Goal: Transaction & Acquisition: Purchase product/service

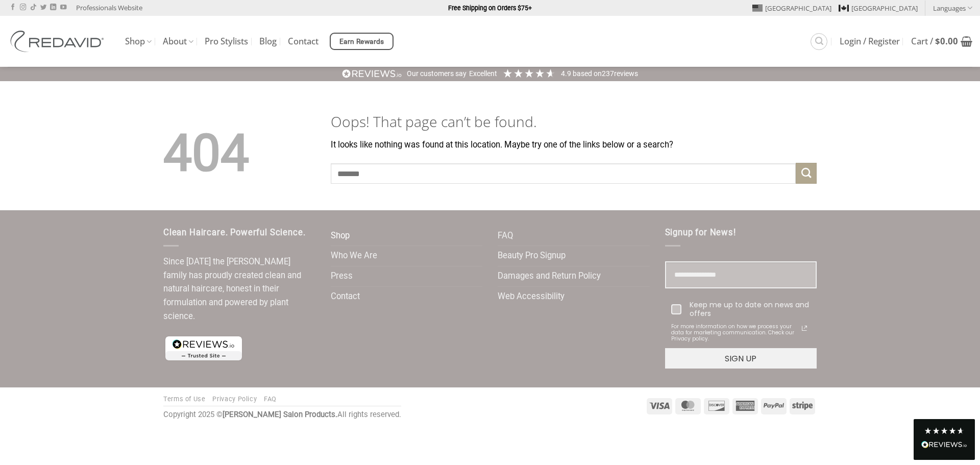
click at [343, 235] on link "Shop" at bounding box center [340, 236] width 19 height 20
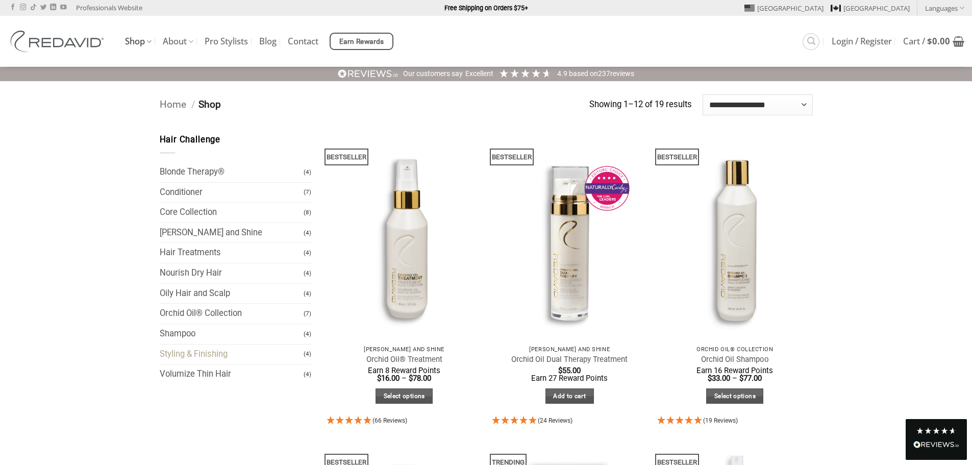
click at [231, 355] on link "Styling & Finishing" at bounding box center [232, 355] width 144 height 20
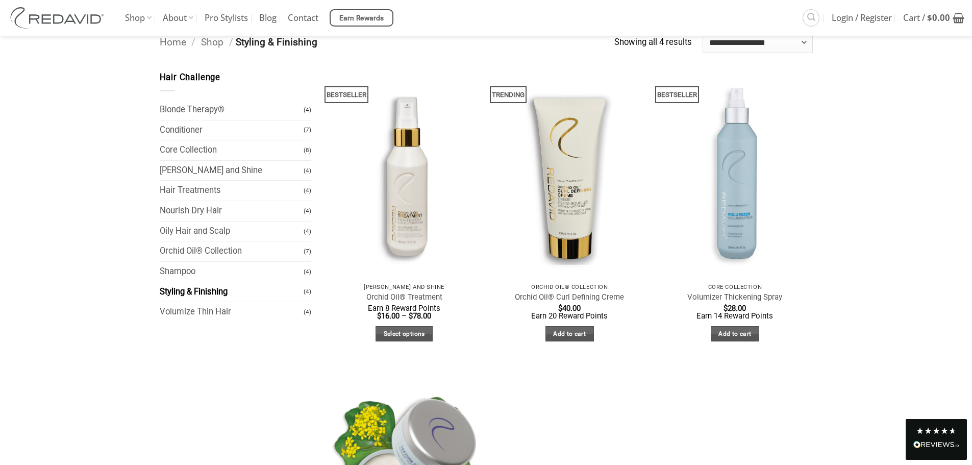
scroll to position [51, 0]
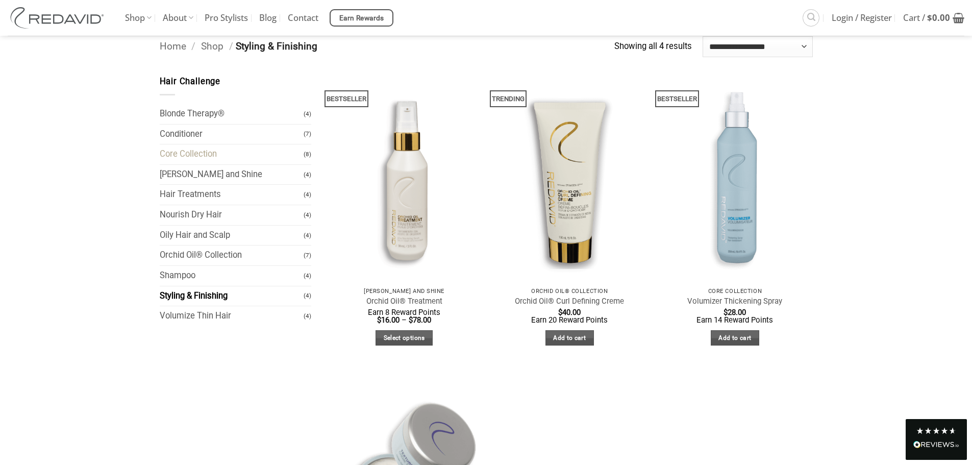
click at [251, 153] on link "Core Collection" at bounding box center [232, 154] width 144 height 20
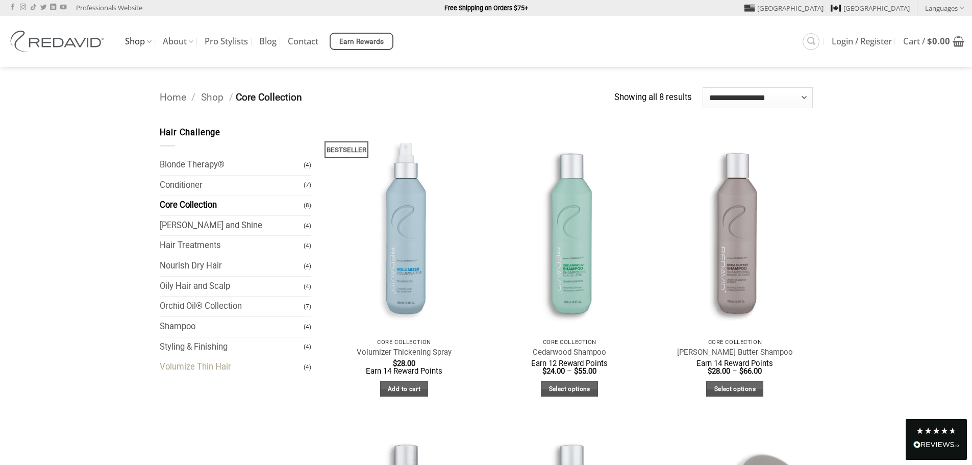
click at [212, 370] on link "Volumize Thin Hair" at bounding box center [232, 367] width 144 height 20
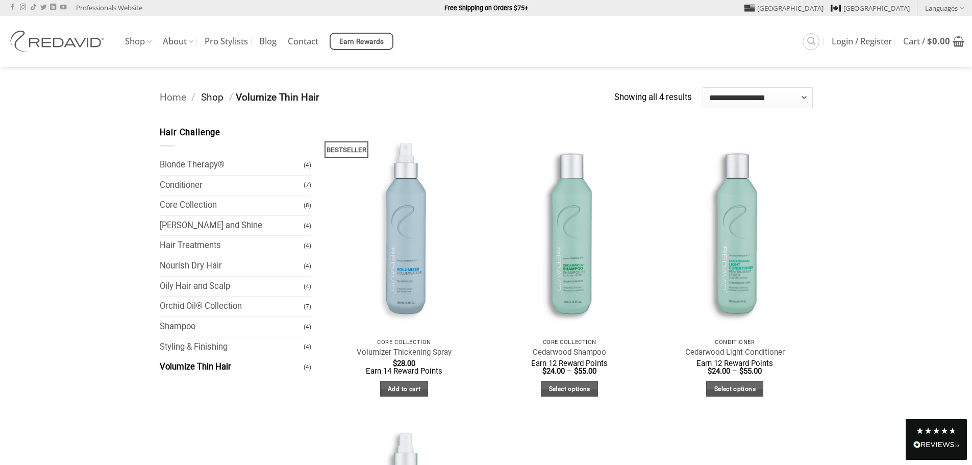
click at [214, 99] on link "Shop" at bounding box center [212, 97] width 22 height 12
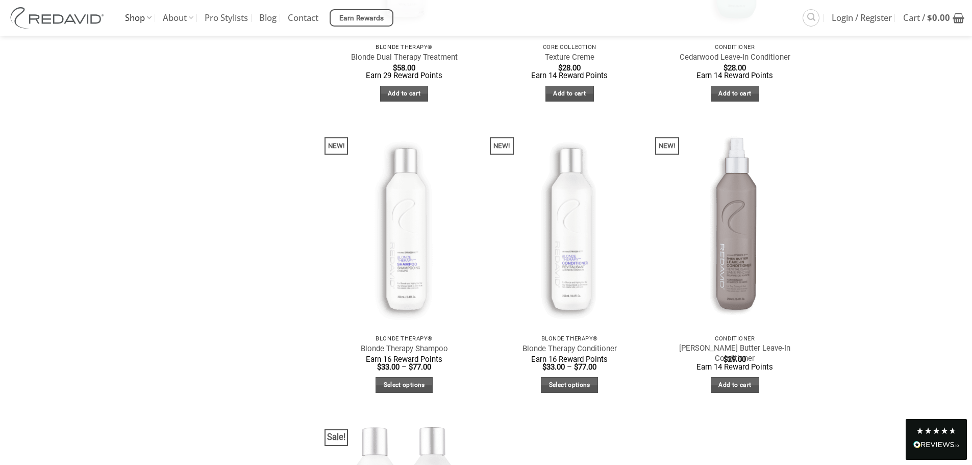
scroll to position [1531, 0]
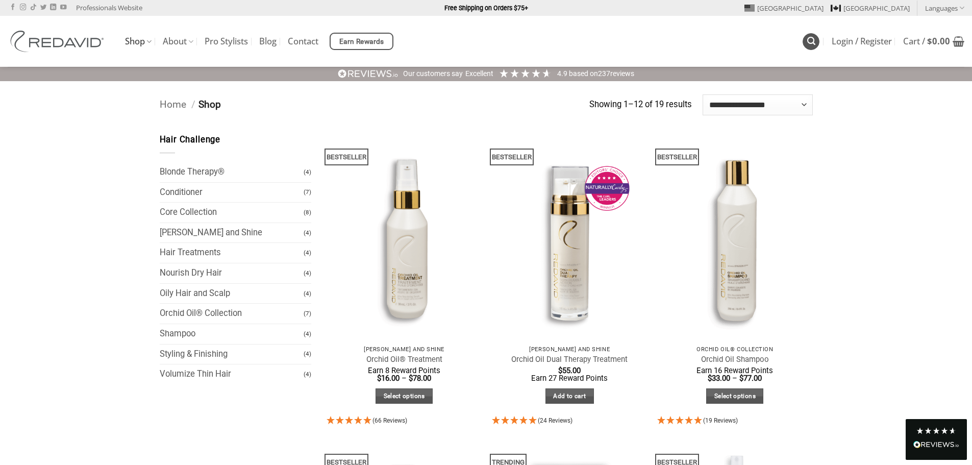
click at [809, 40] on icon "Search" at bounding box center [811, 41] width 8 height 10
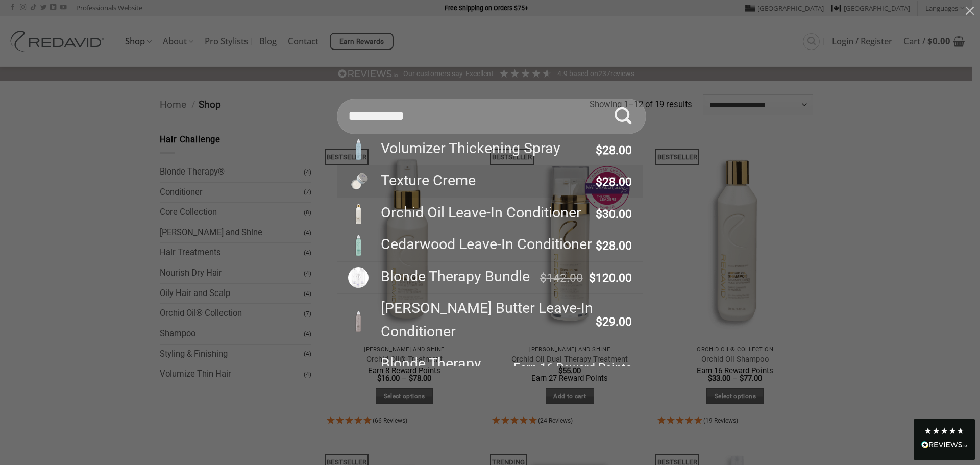
type input "**********"
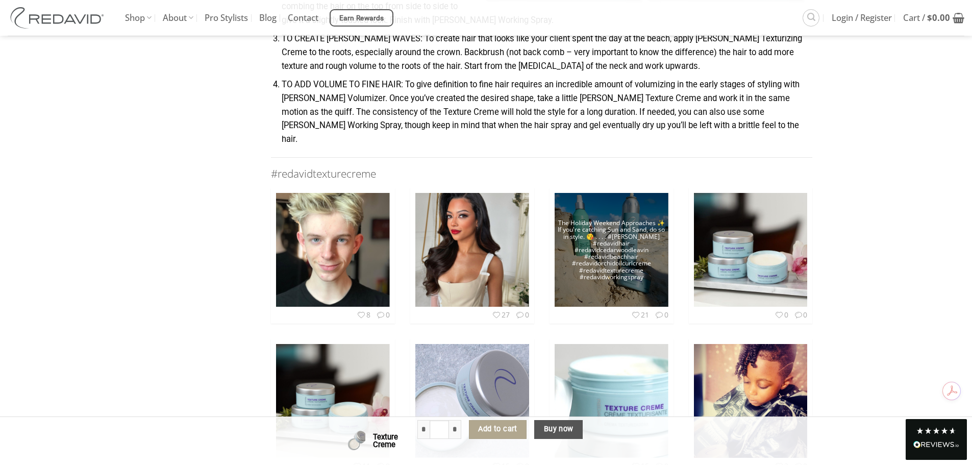
scroll to position [1225, 0]
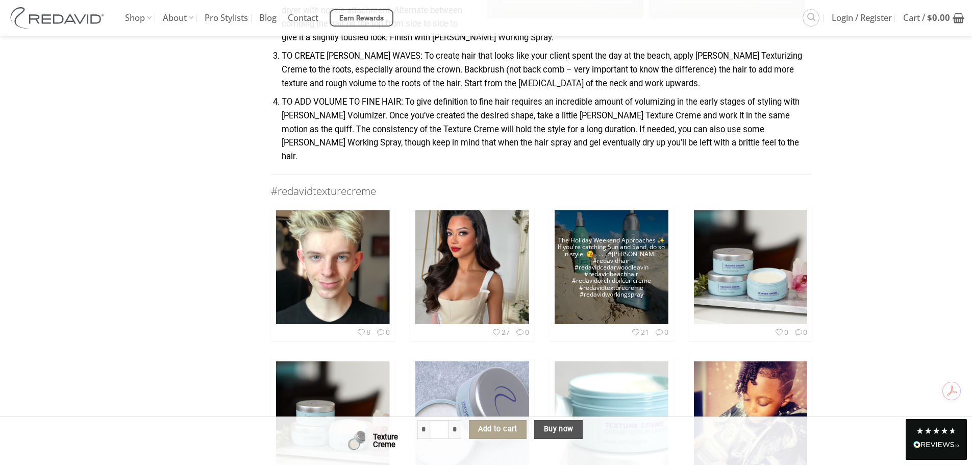
click at [613, 281] on img at bounding box center [612, 267] width 114 height 144
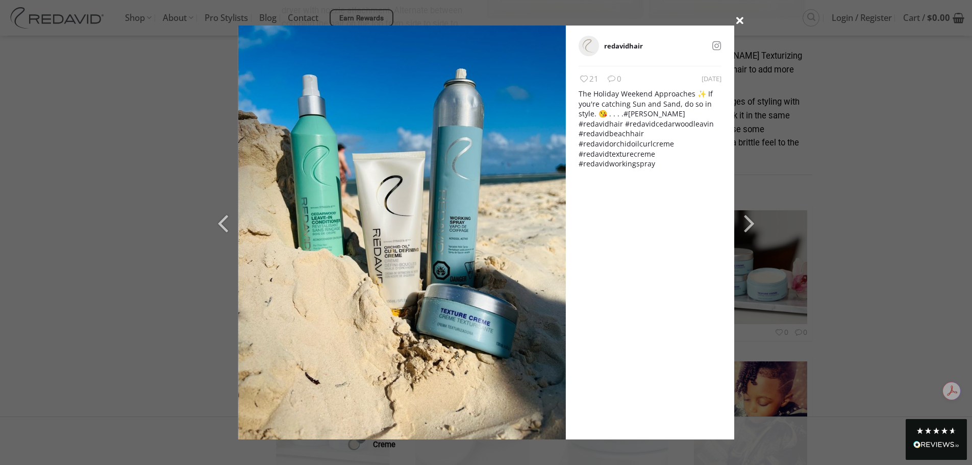
click at [737, 20] on icon at bounding box center [740, 20] width 14 height 14
